Goal: Information Seeking & Learning: Learn about a topic

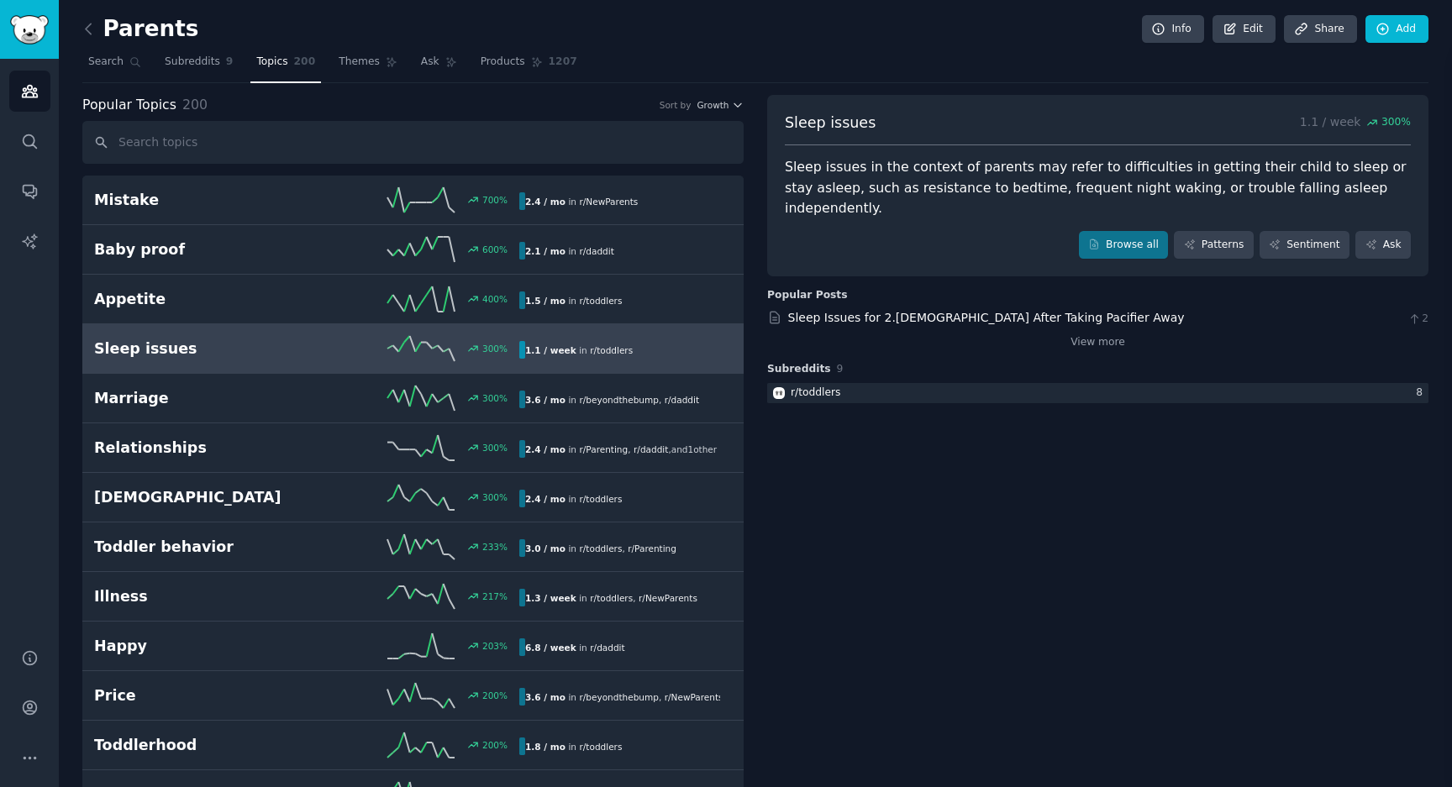
click at [246, 344] on h2 "Sleep issues" at bounding box center [200, 349] width 213 height 21
click at [636, 349] on div "1.1 / week in r/ toddlers" at bounding box center [619, 350] width 201 height 18
click at [1218, 231] on link "Patterns" at bounding box center [1213, 245] width 79 height 29
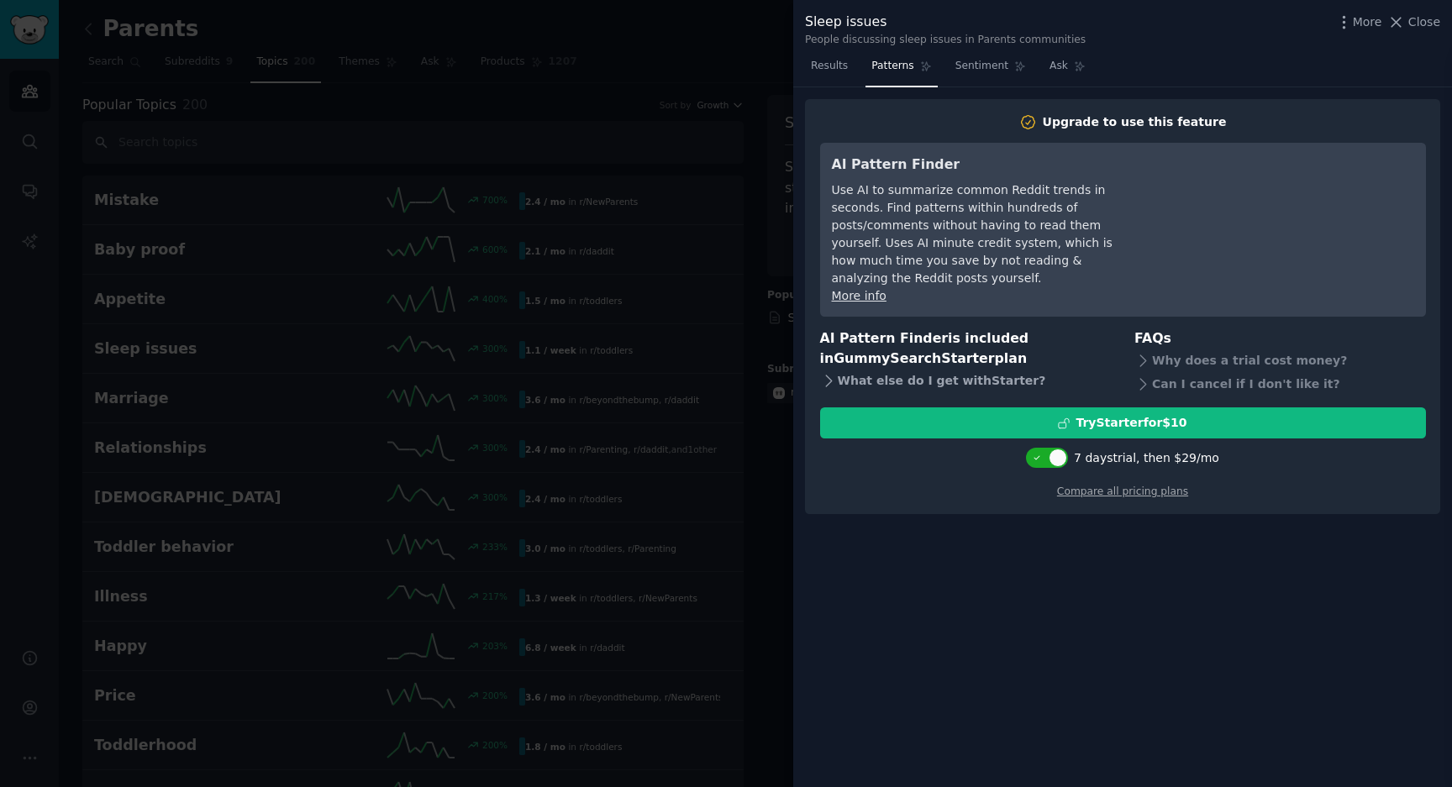
click at [821, 372] on icon at bounding box center [829, 381] width 18 height 18
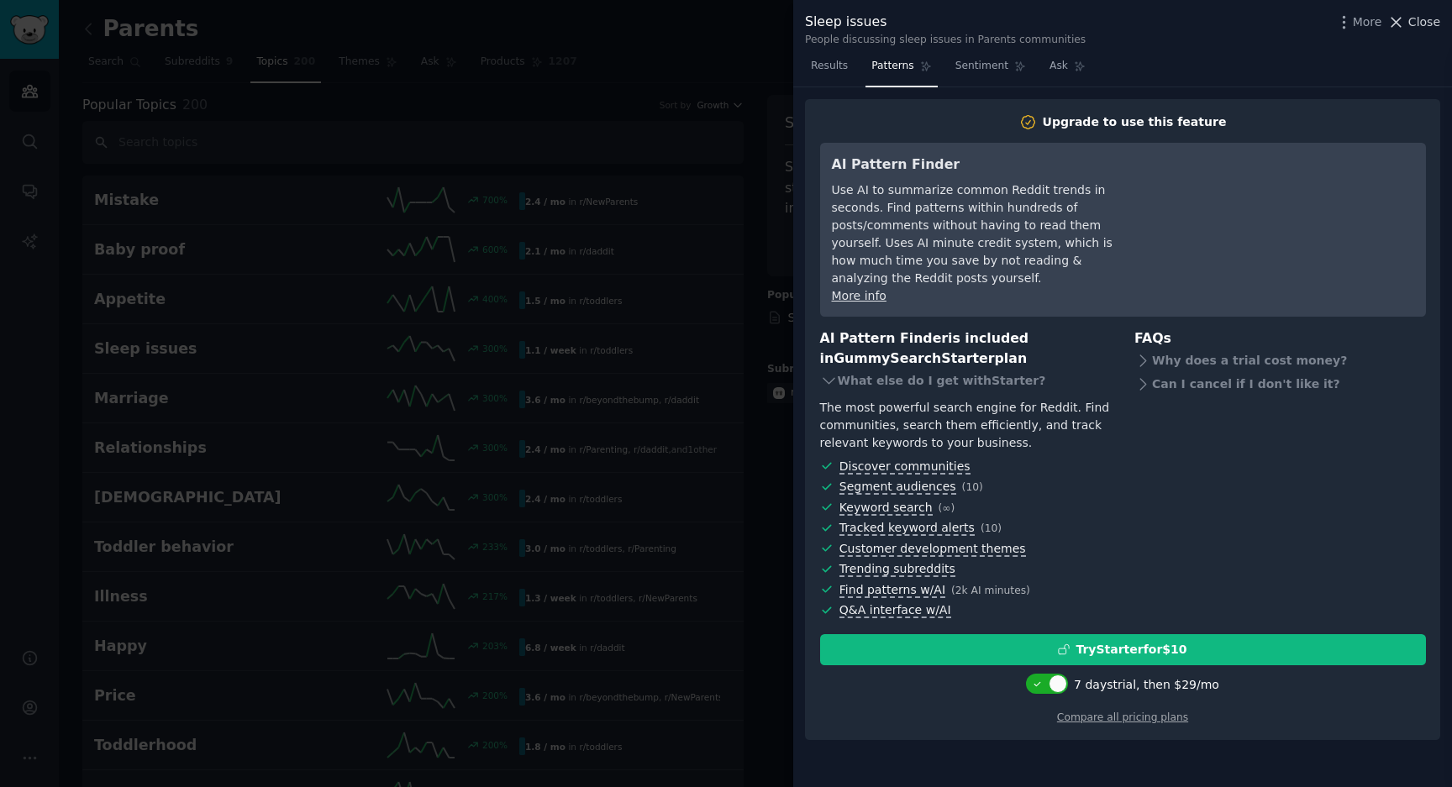
click at [1413, 28] on span "Close" at bounding box center [1424, 22] width 32 height 18
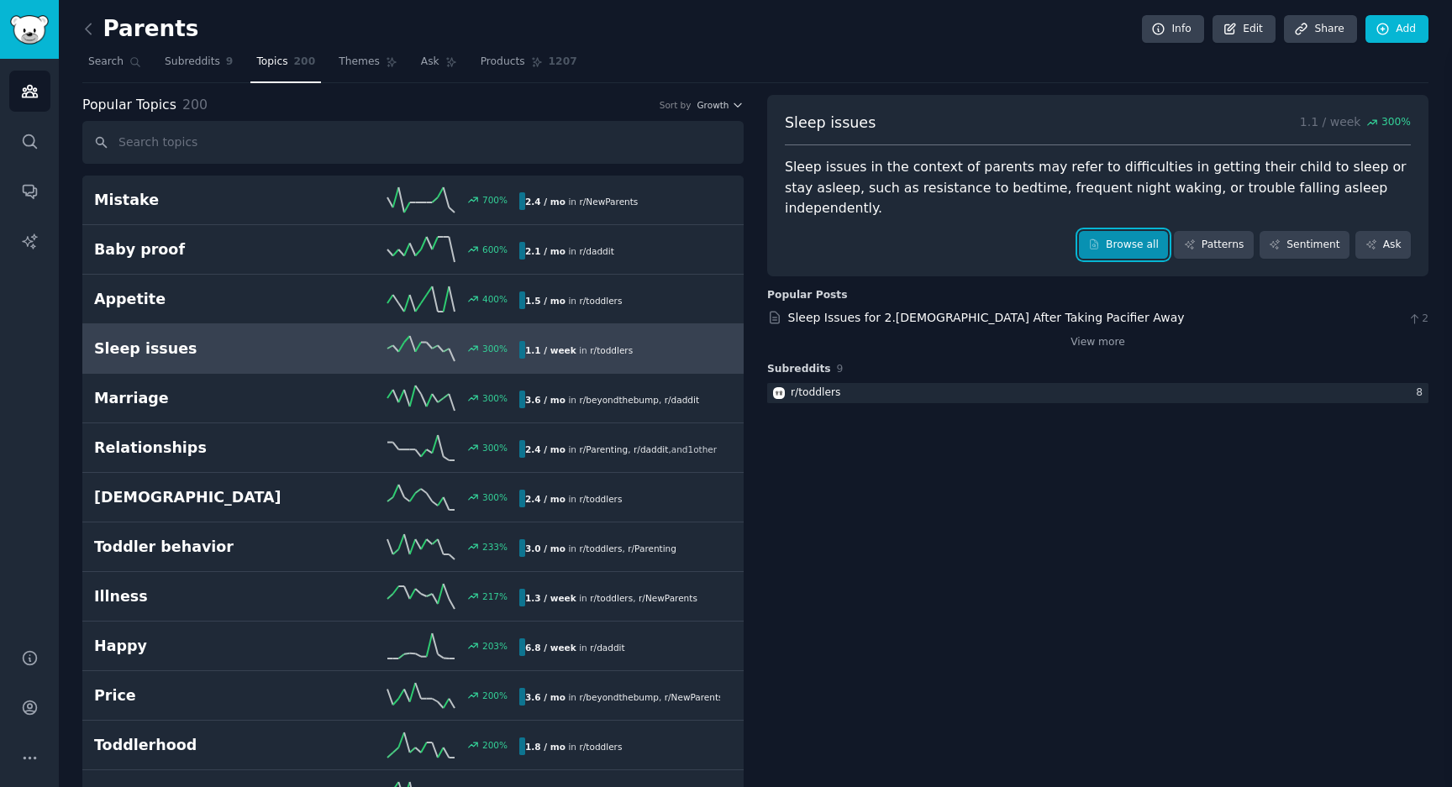
click at [1121, 232] on link "Browse all" at bounding box center [1124, 245] width 90 height 29
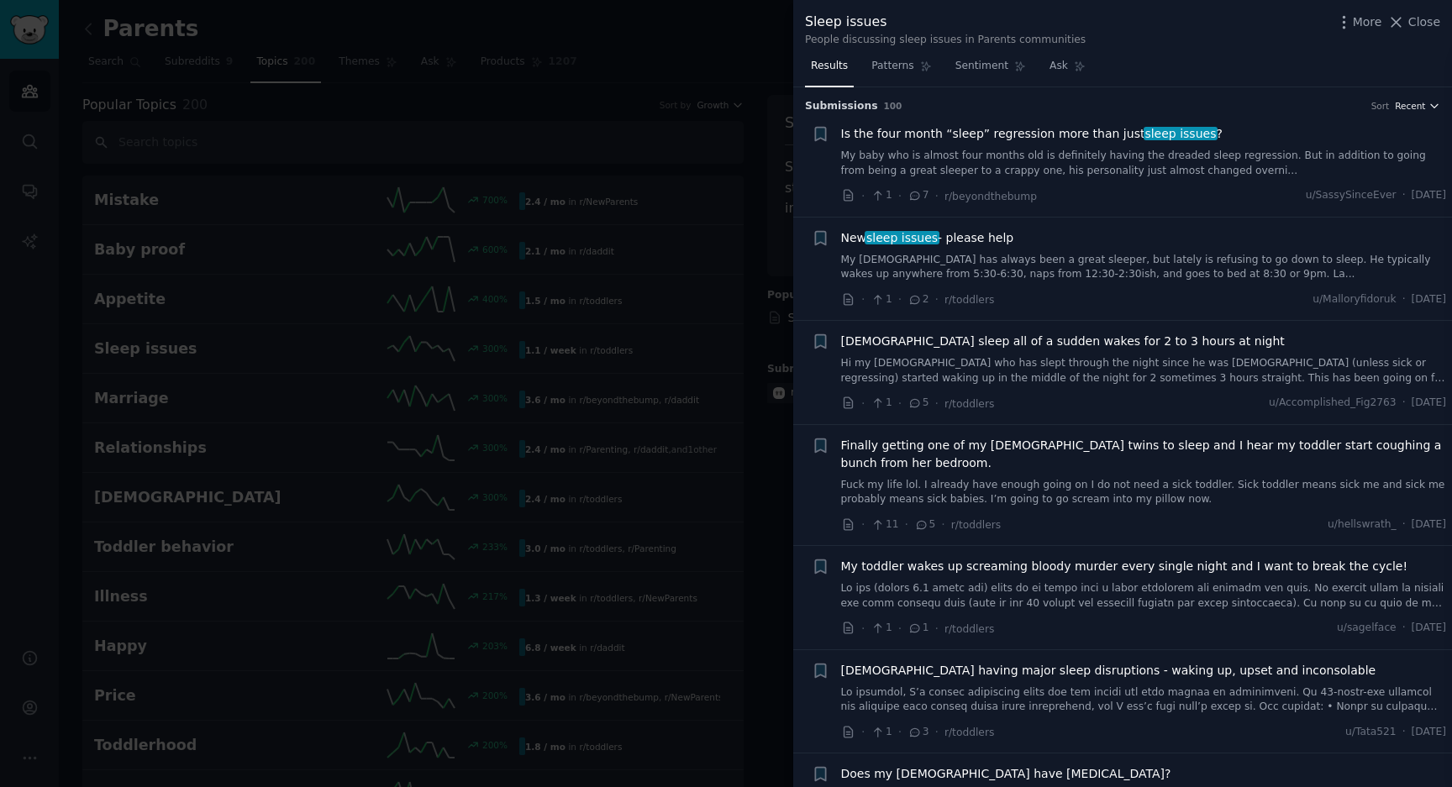
click at [1418, 108] on span "Recent" at bounding box center [1410, 106] width 30 height 12
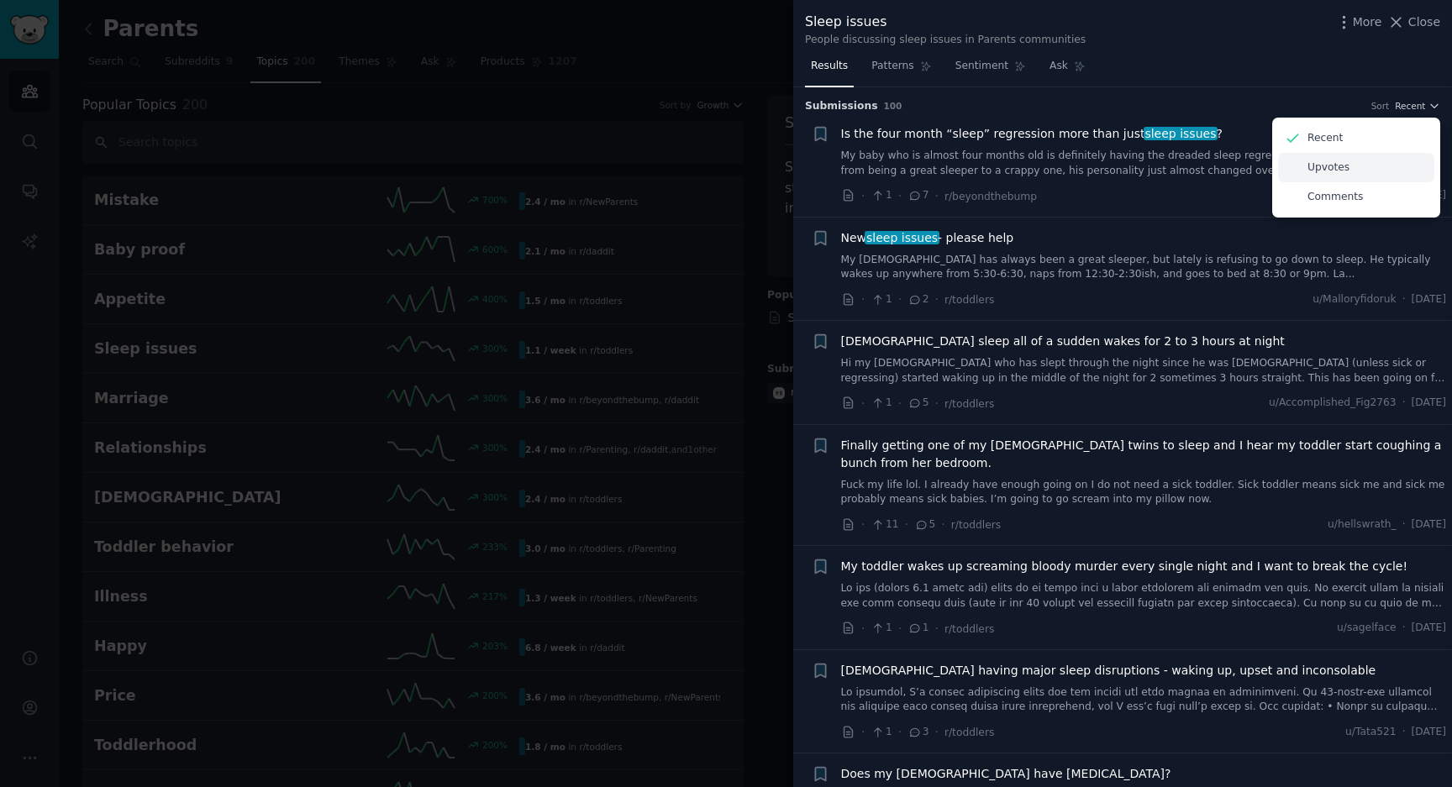
click at [1389, 171] on div "Upvotes" at bounding box center [1356, 167] width 156 height 29
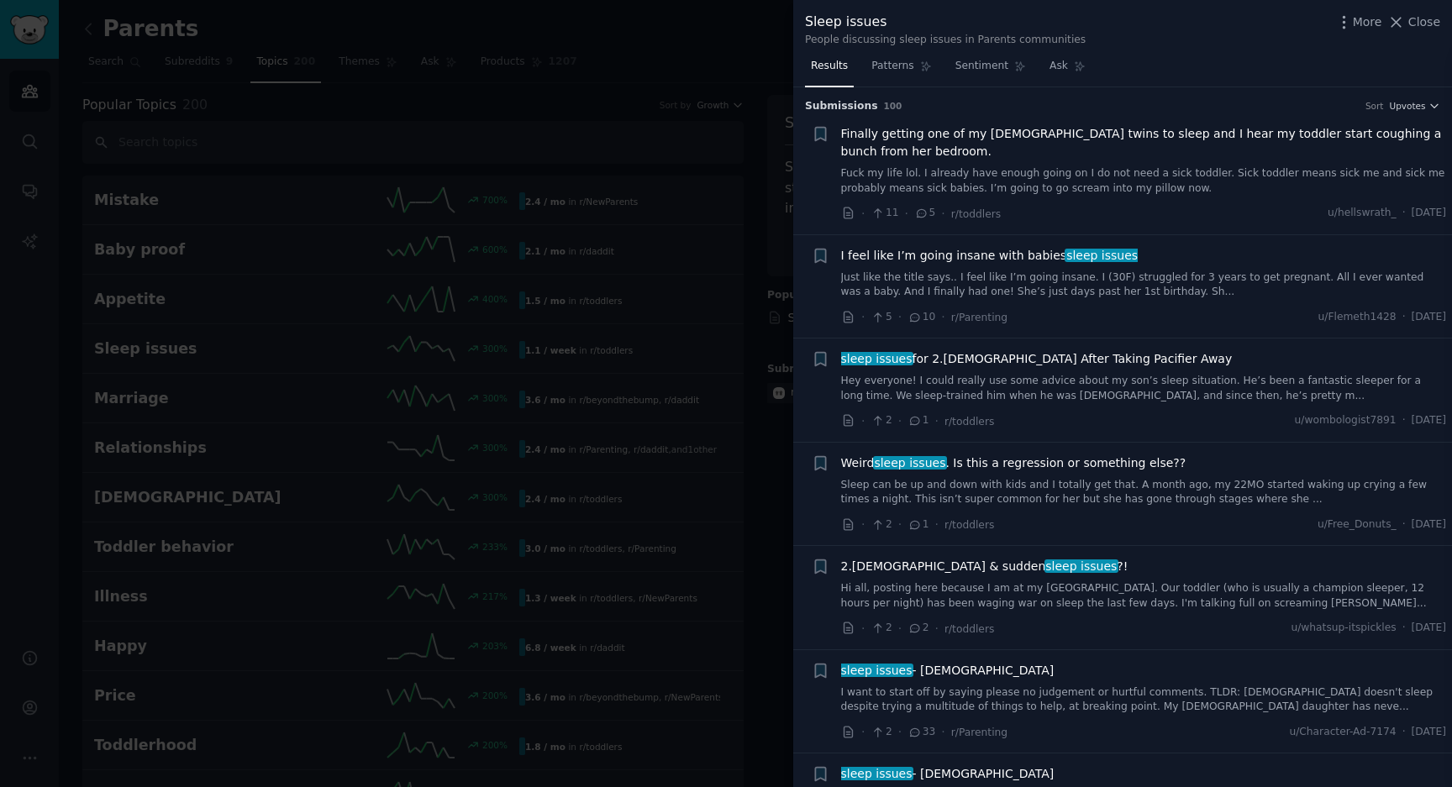
scroll to position [297, 0]
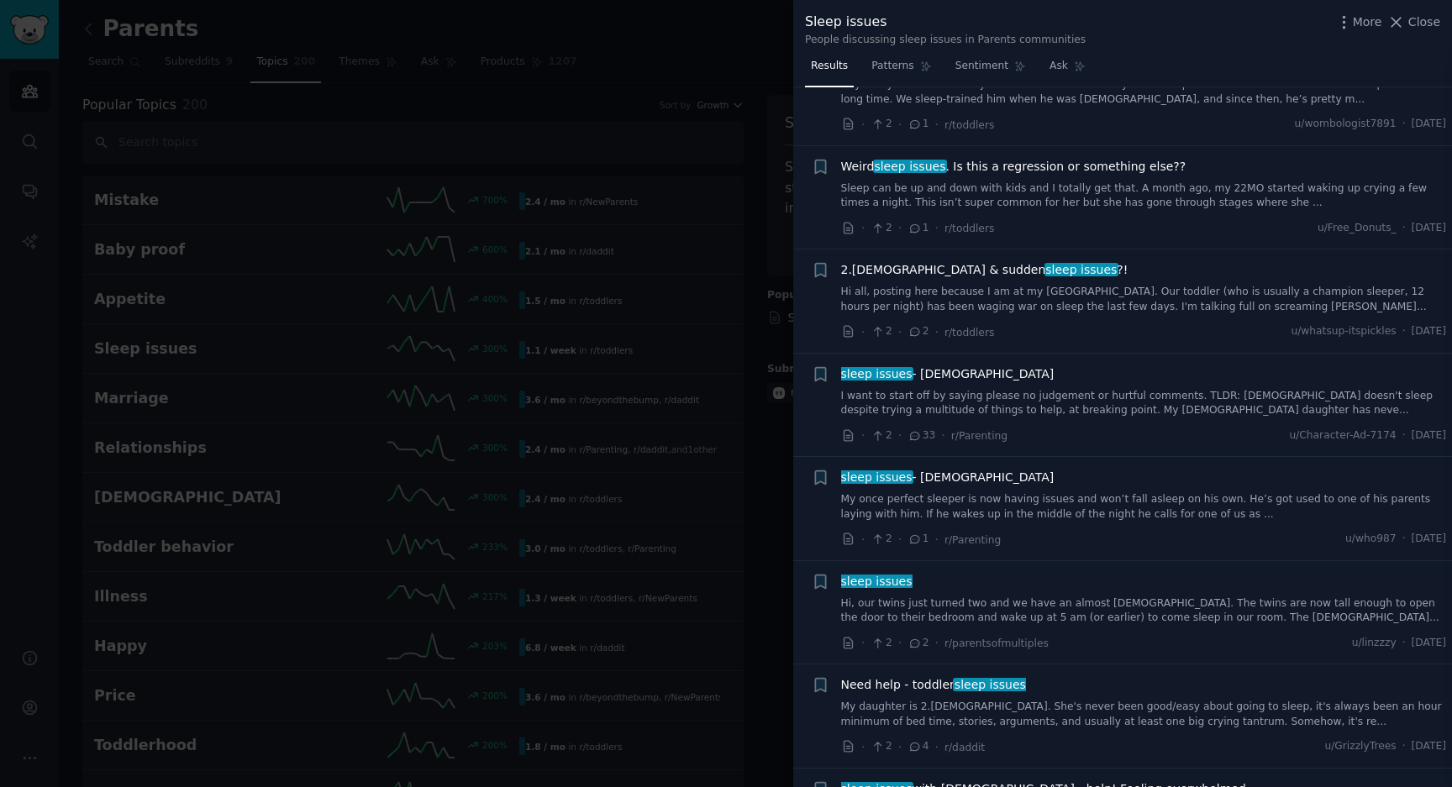
click at [1302, 498] on link "My once perfect sleeper is now having issues and won’t fall asleep on his own. …" at bounding box center [1144, 506] width 606 height 29
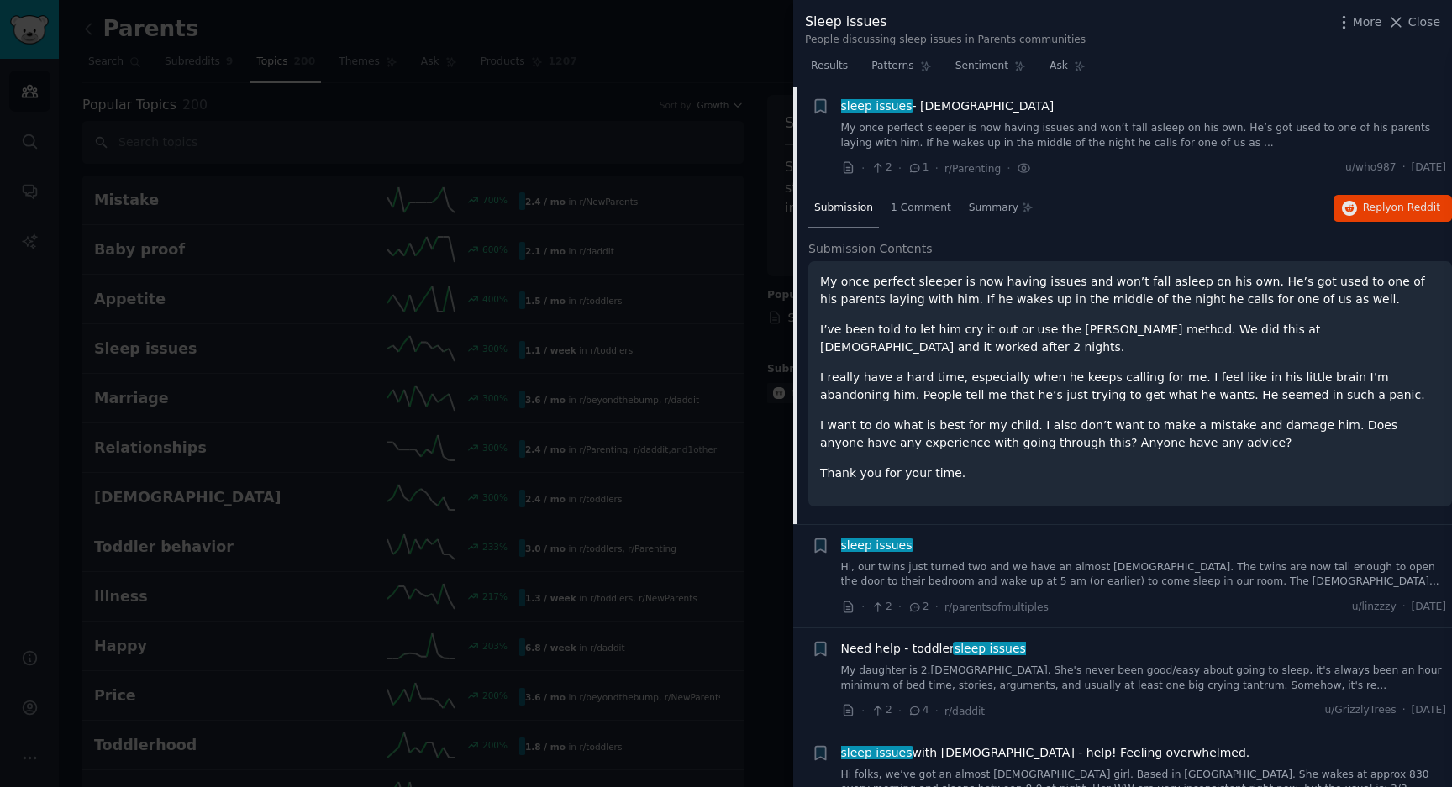
scroll to position [670, 0]
